Goal: Task Accomplishment & Management: Use online tool/utility

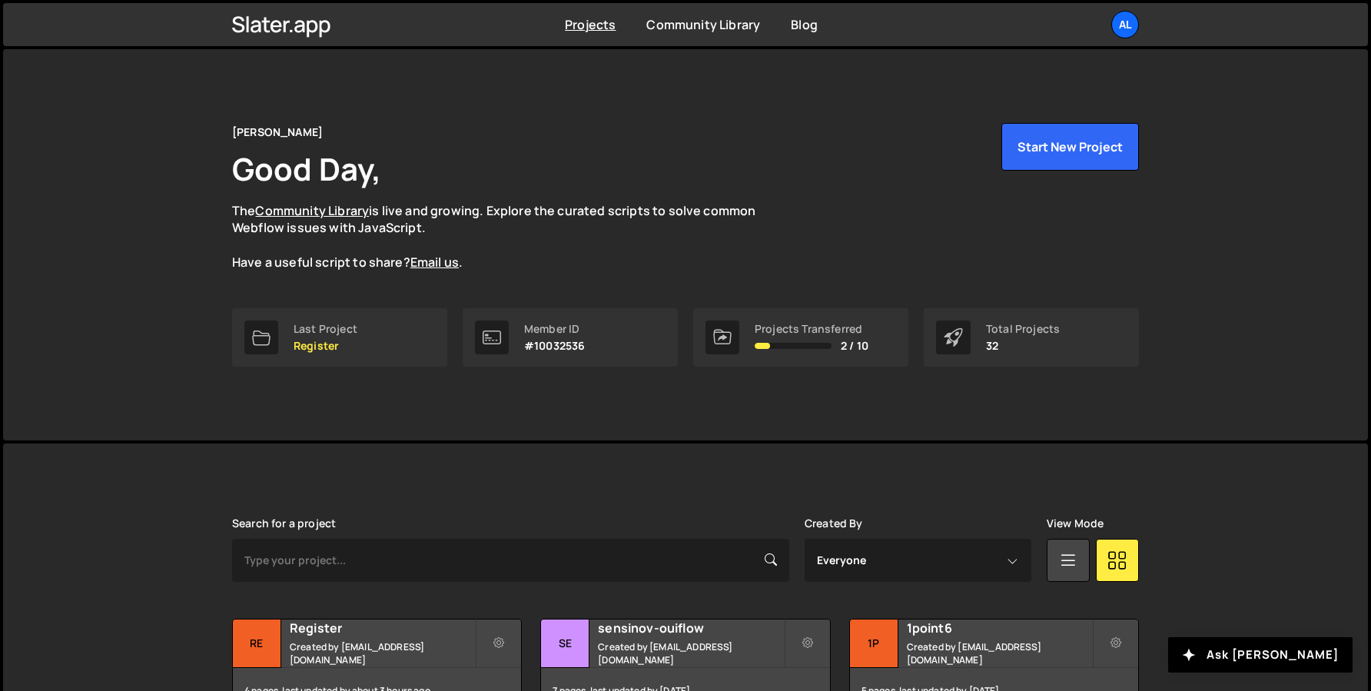
scroll to position [230, 0]
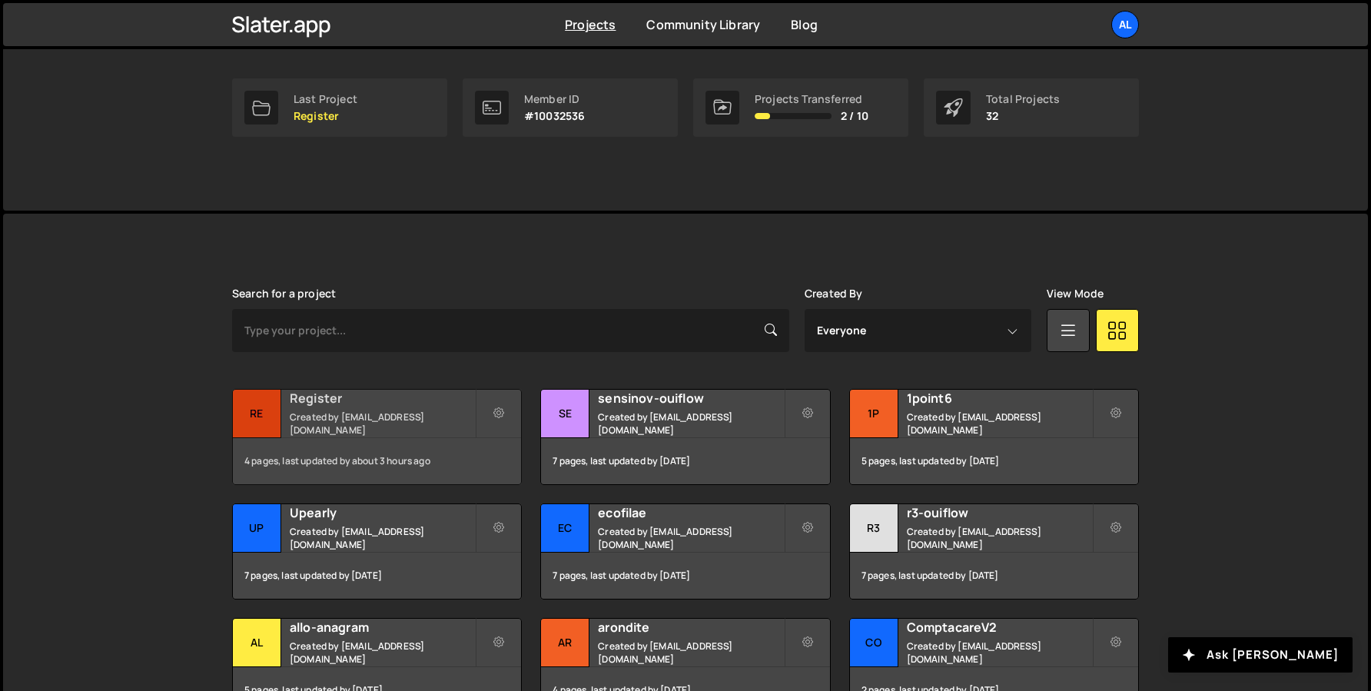
click at [290, 429] on small "Created by alex.tuysuzian91@gmail.com" at bounding box center [382, 423] width 185 height 26
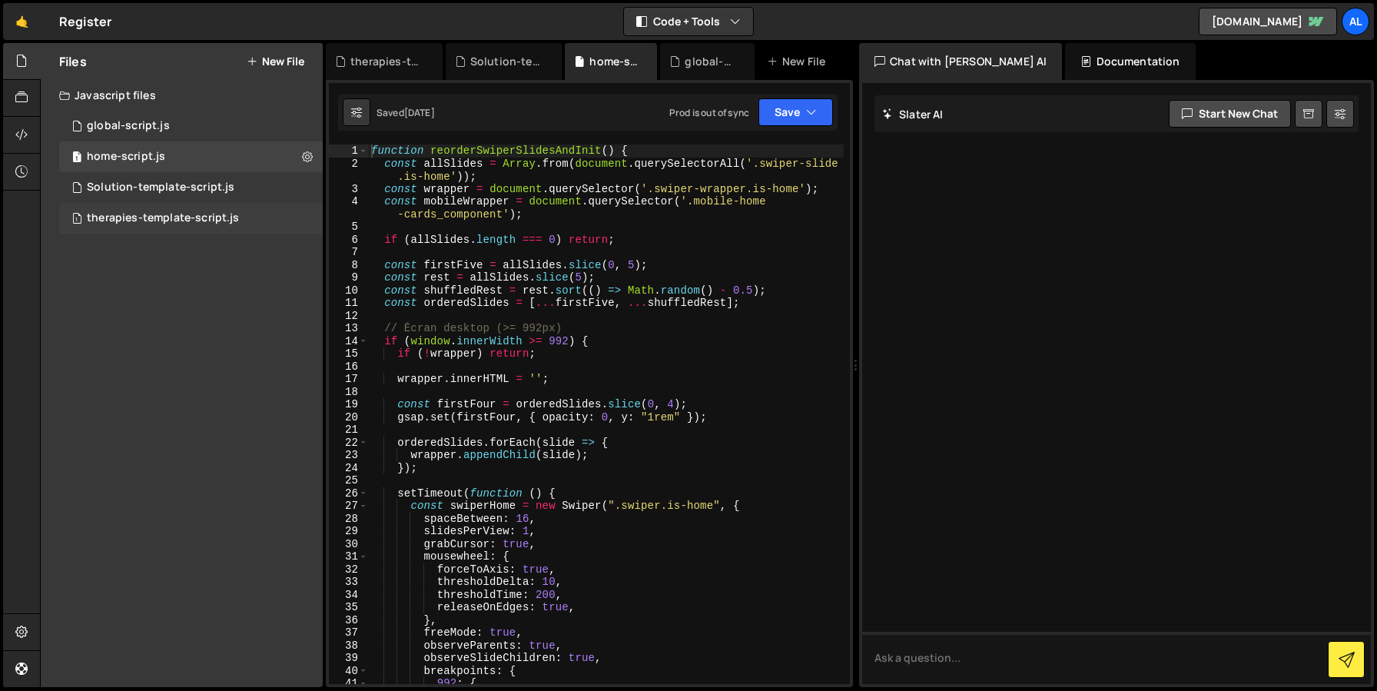
click at [122, 216] on div "therapies-template-script.js" at bounding box center [163, 218] width 152 height 14
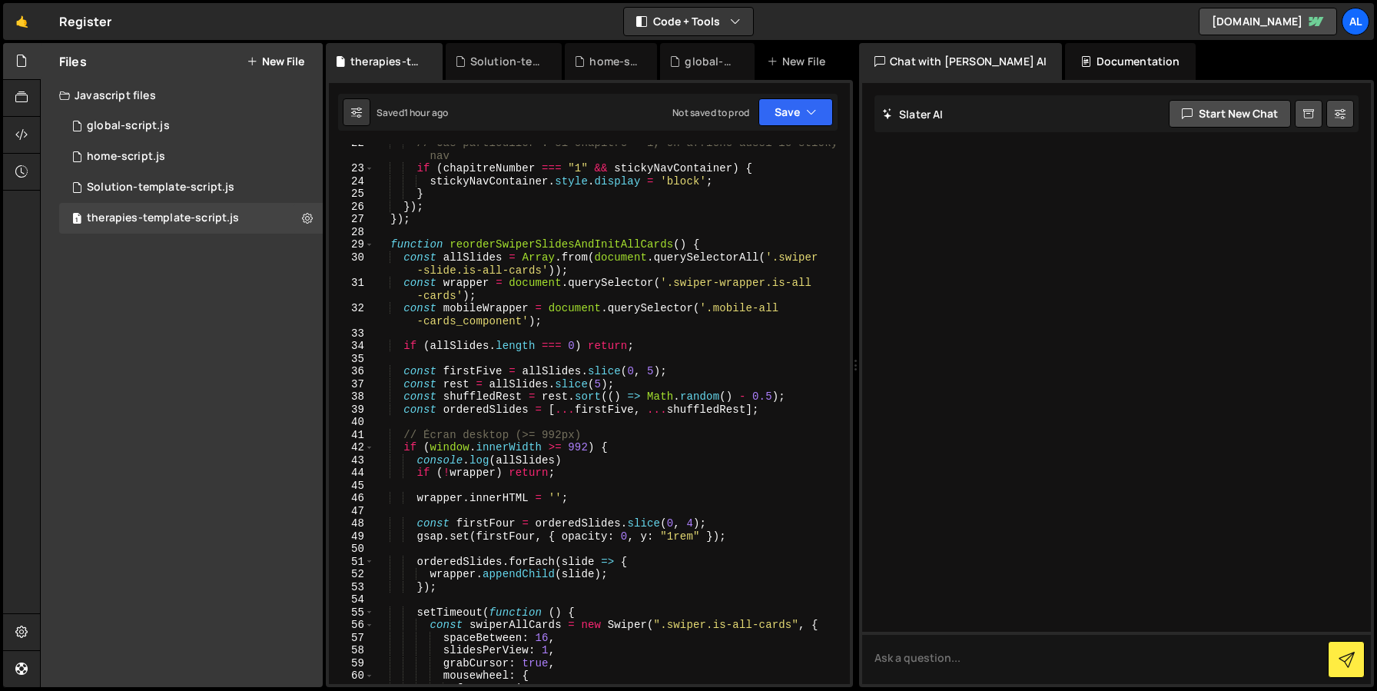
scroll to position [341, 0]
click at [370, 236] on span at bounding box center [369, 240] width 8 height 13
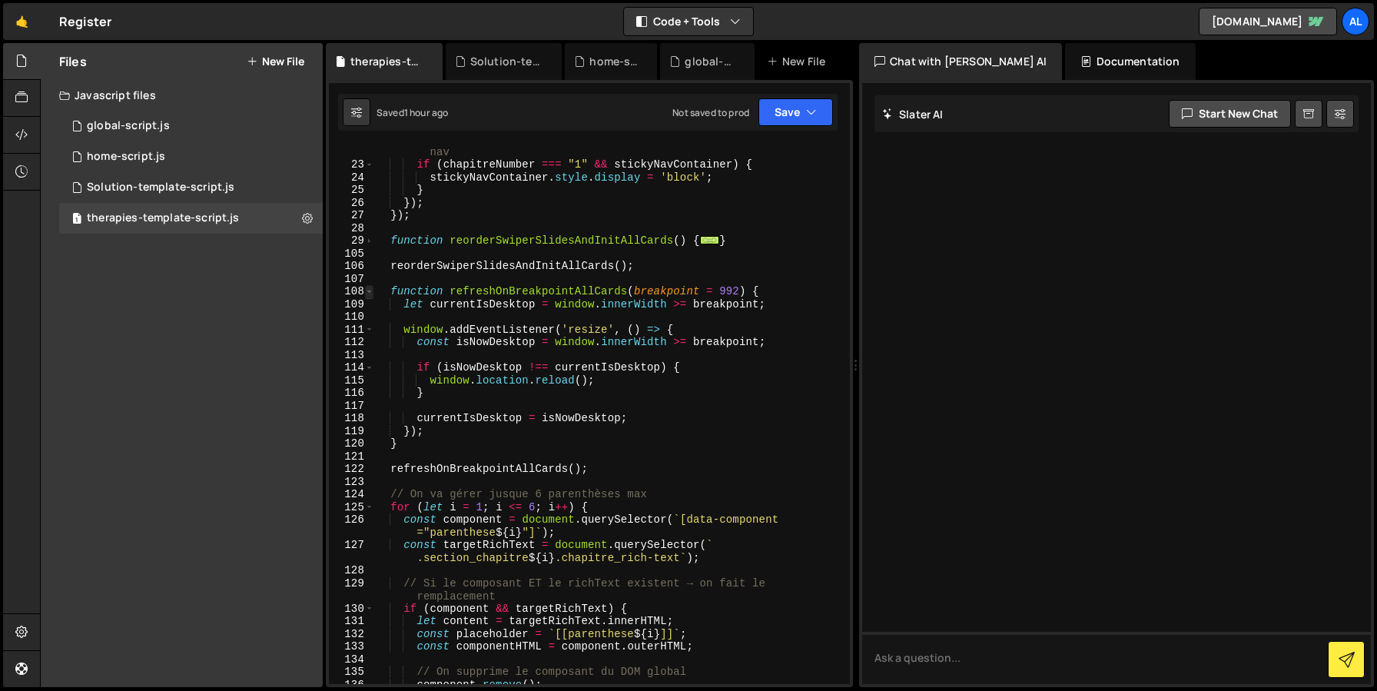
click at [367, 289] on span at bounding box center [369, 291] width 8 height 13
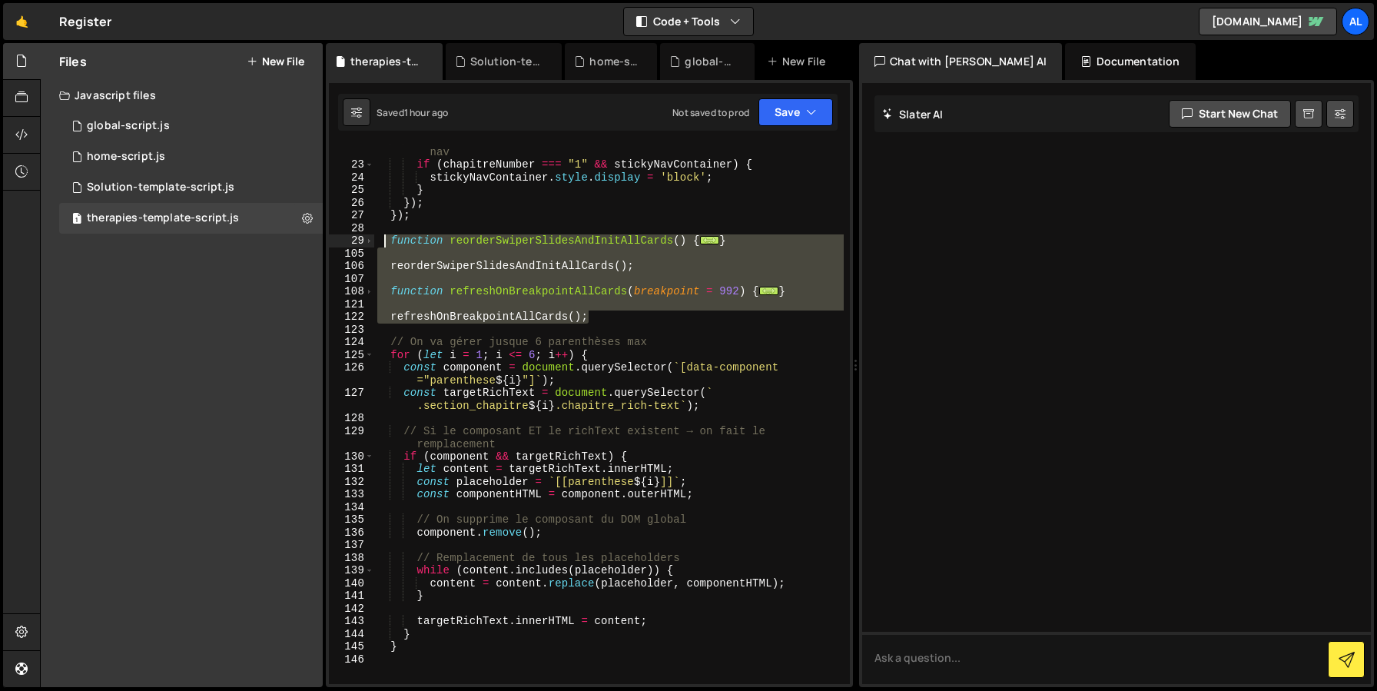
drag, startPoint x: 624, startPoint y: 322, endPoint x: 383, endPoint y: 238, distance: 255.4
click at [383, 238] on div "// Cas particulier : si chapitre = 1, on affiche aussi le sticky nav if ( chapi…" at bounding box center [608, 422] width 469 height 578
click at [615, 366] on div "// Cas particulier : si chapitre = 1, on affiche aussi le sticky nav if ( chapi…" at bounding box center [608, 422] width 469 height 578
type textarea "const component = document.querySelector(`[data-component="parenthese${i}"]`);"
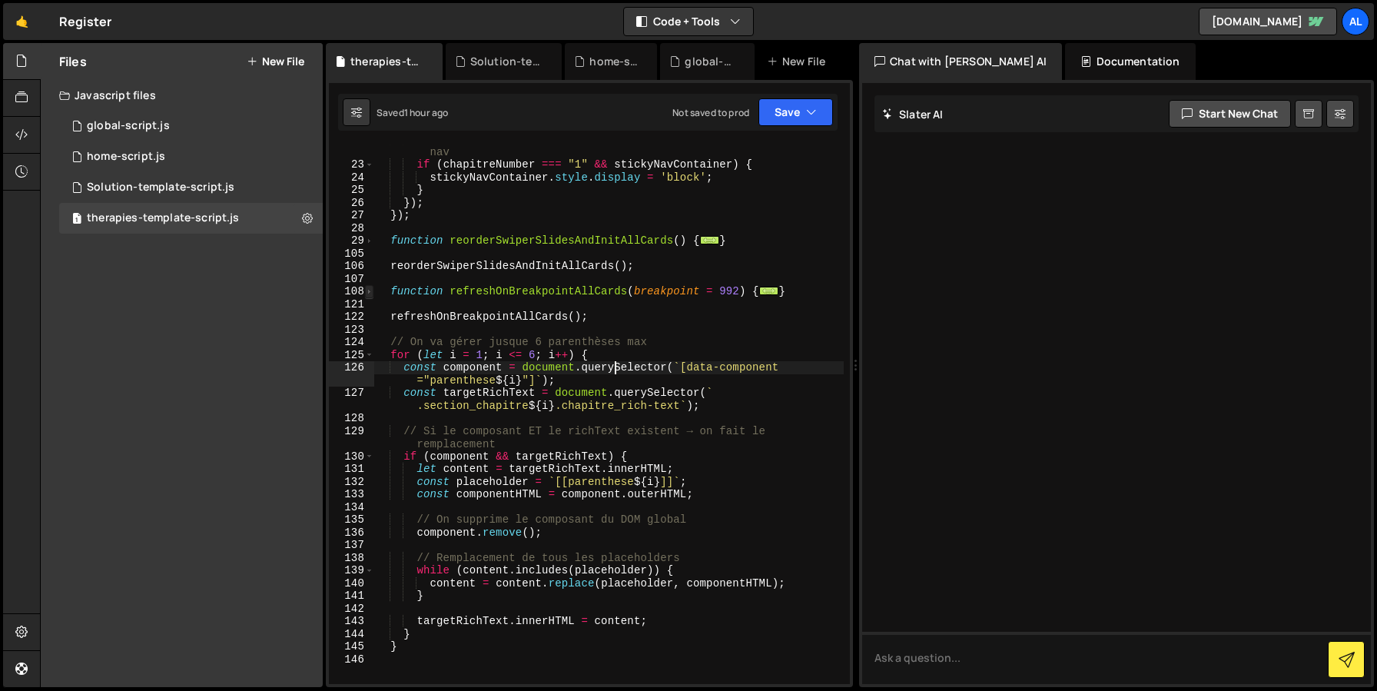
click at [371, 290] on span at bounding box center [369, 291] width 8 height 13
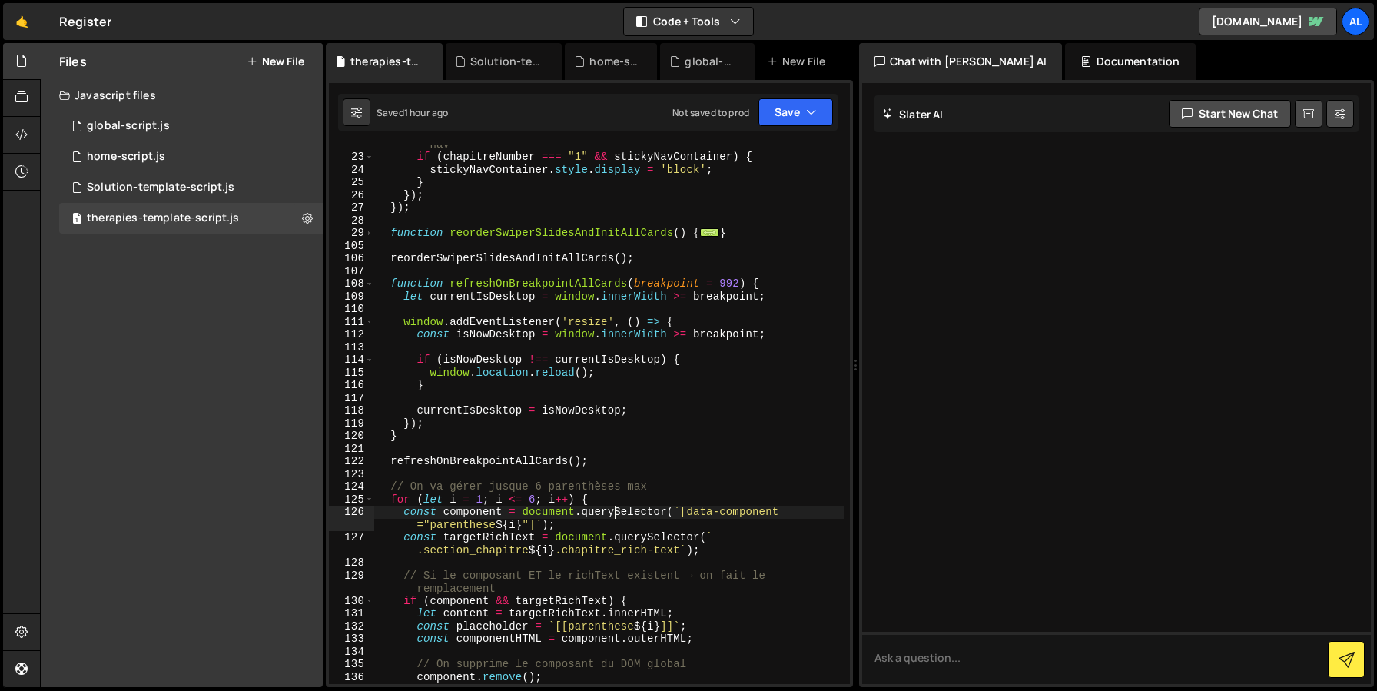
scroll to position [348, 0]
click at [367, 234] on span at bounding box center [369, 233] width 8 height 13
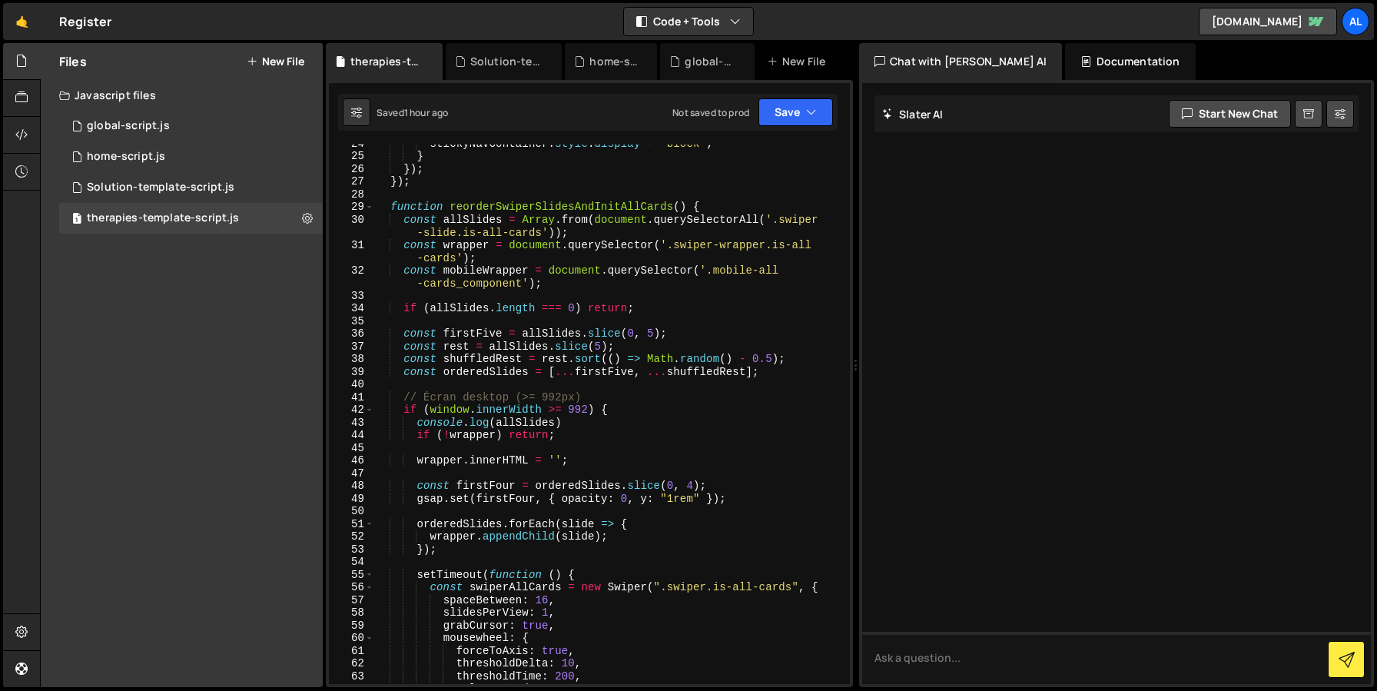
scroll to position [272, 0]
